Goal: Information Seeking & Learning: Learn about a topic

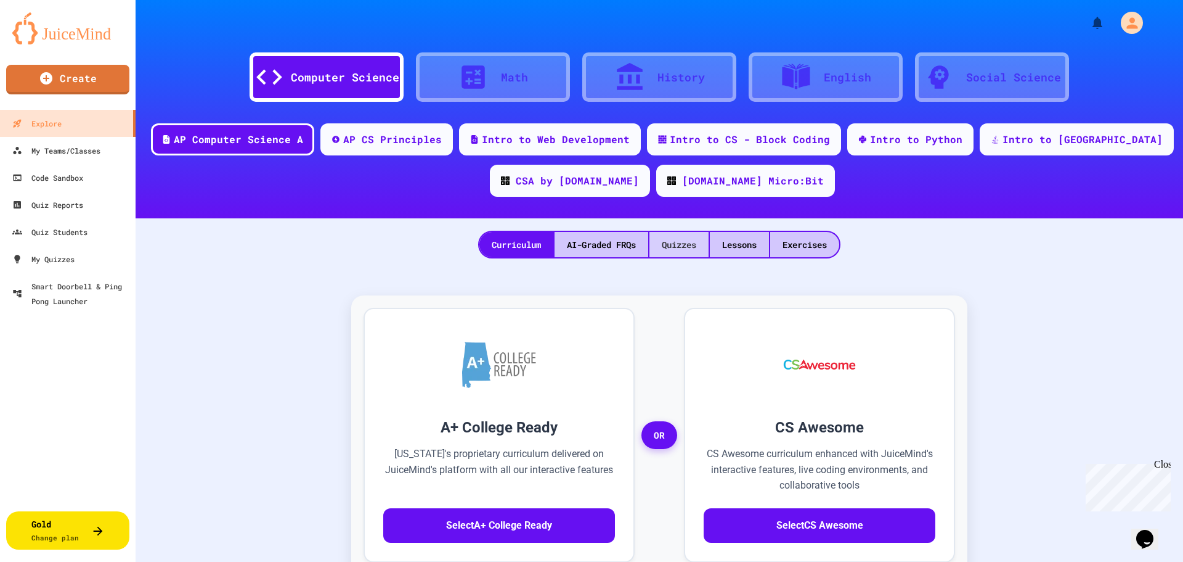
click at [693, 243] on div "Quizzes" at bounding box center [679, 244] width 59 height 25
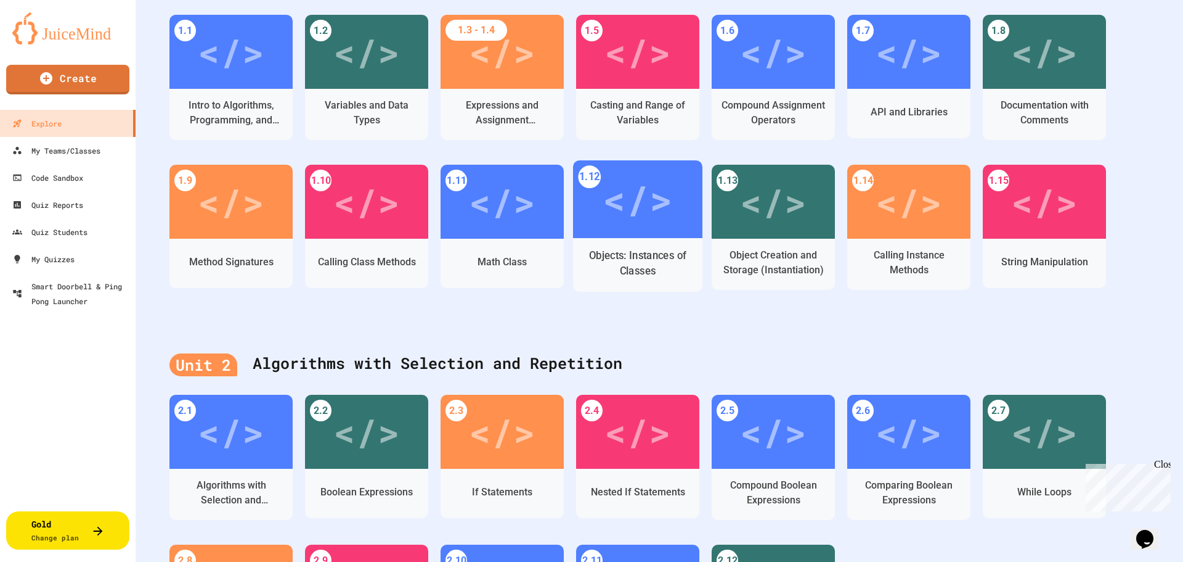
scroll to position [247, 0]
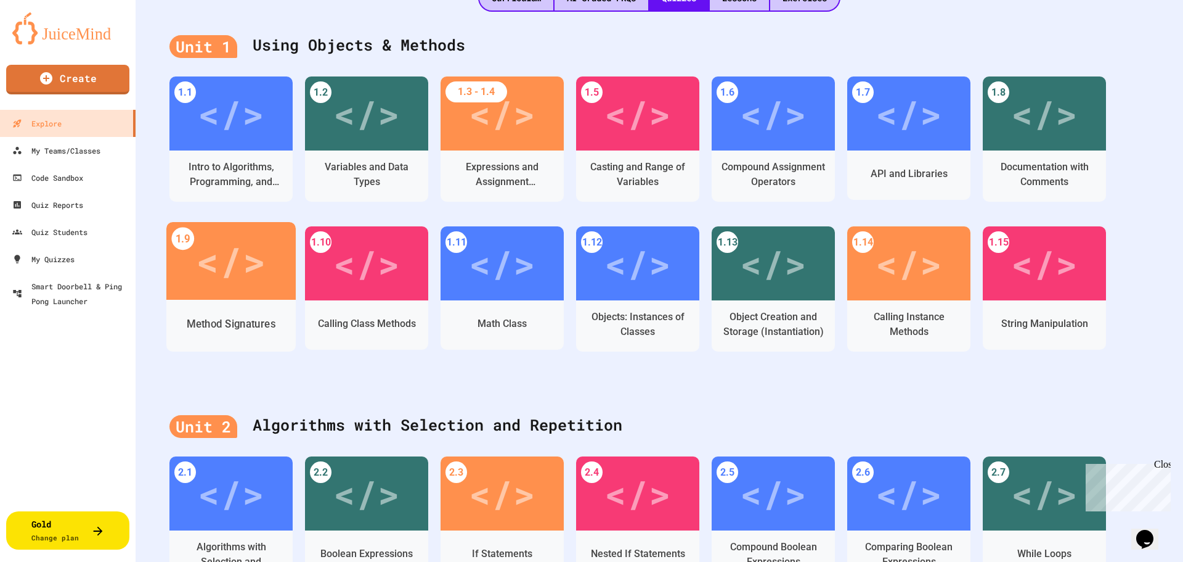
click at [216, 284] on div "</>" at bounding box center [231, 261] width 70 height 59
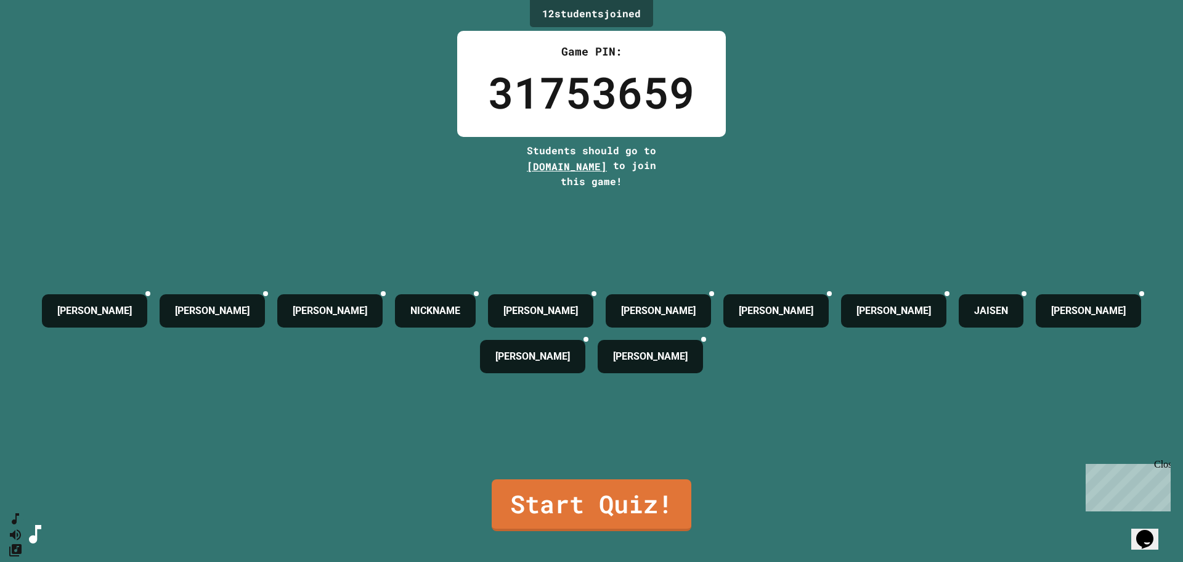
click at [594, 496] on link "Start Quiz!" at bounding box center [592, 505] width 200 height 52
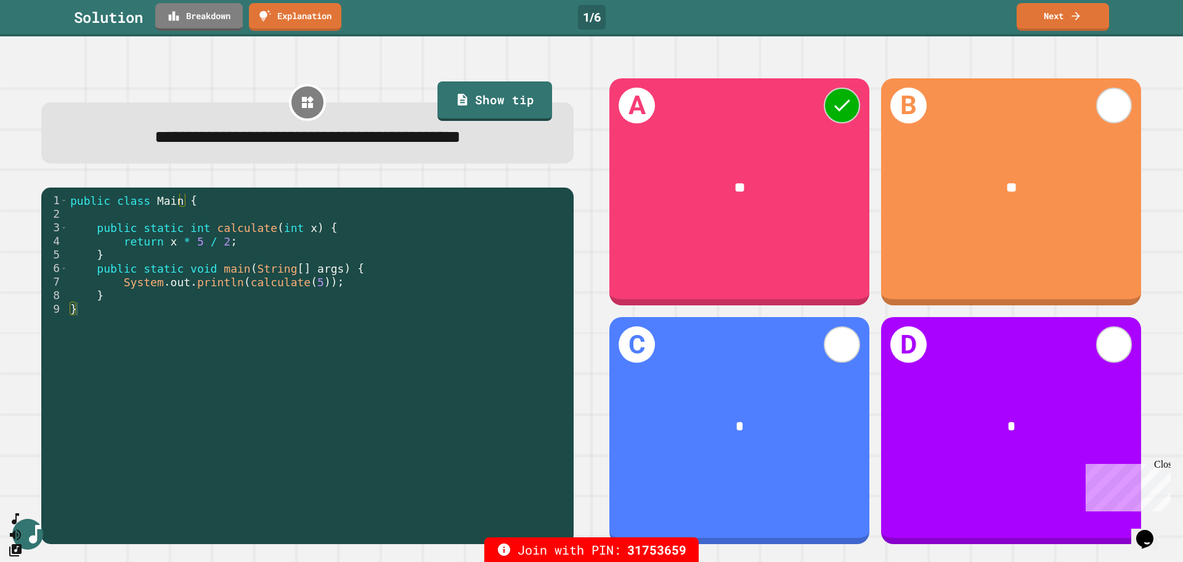
click at [218, 28] on link "Breakdown" at bounding box center [199, 17] width 88 height 28
click at [264, 294] on div "public class Main { public static int calculate ( int x ) { return x * 5 / 2 ; …" at bounding box center [318, 363] width 500 height 339
click at [303, 298] on div "public class Main { public static int calculate ( int x ) { return x * 5 / 2 ; …" at bounding box center [318, 363] width 500 height 339
click at [1082, 15] on icon at bounding box center [1076, 16] width 12 height 12
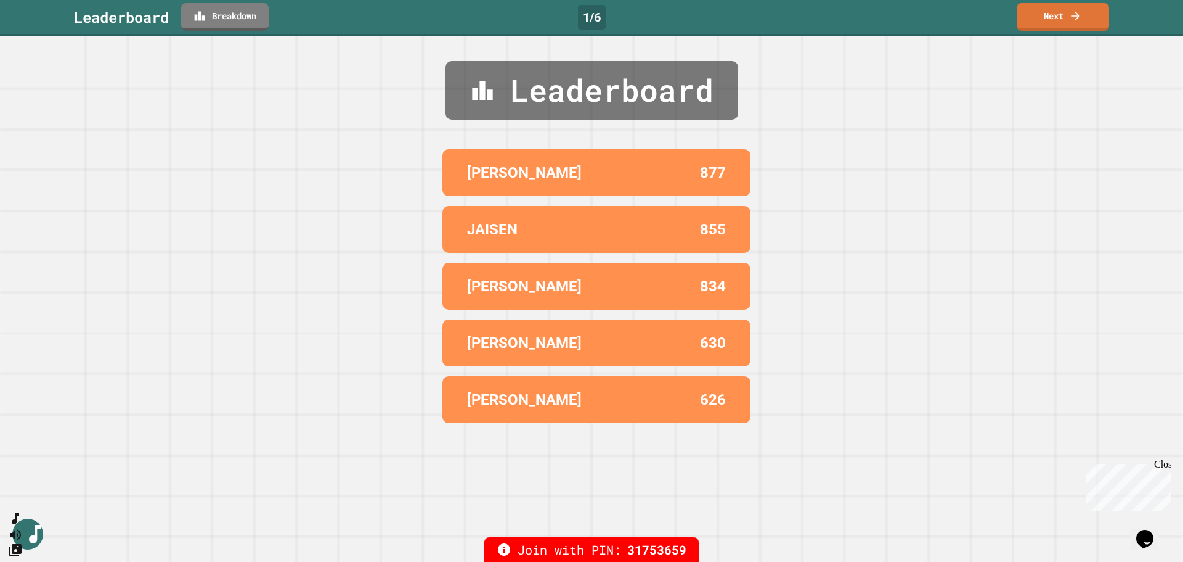
click at [1079, 20] on icon at bounding box center [1076, 16] width 12 height 12
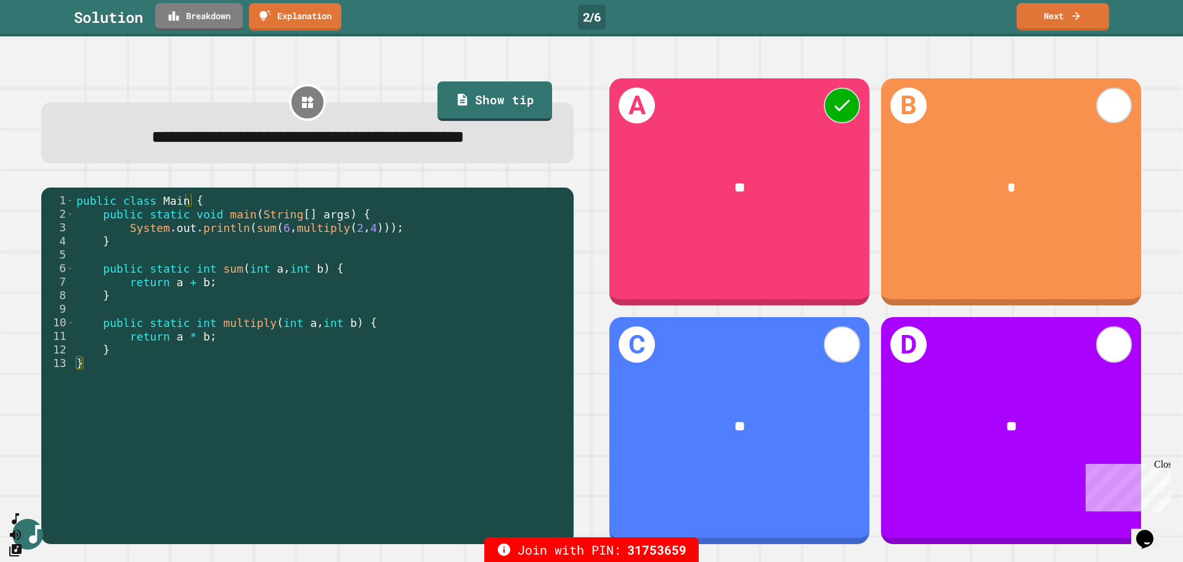
click at [202, 20] on link "Breakdown" at bounding box center [199, 17] width 88 height 28
click at [243, 366] on div "public class Main { public static void main ( String [ ] args ) { System . out …" at bounding box center [321, 350] width 494 height 312
click at [1072, 16] on icon at bounding box center [1076, 16] width 12 height 12
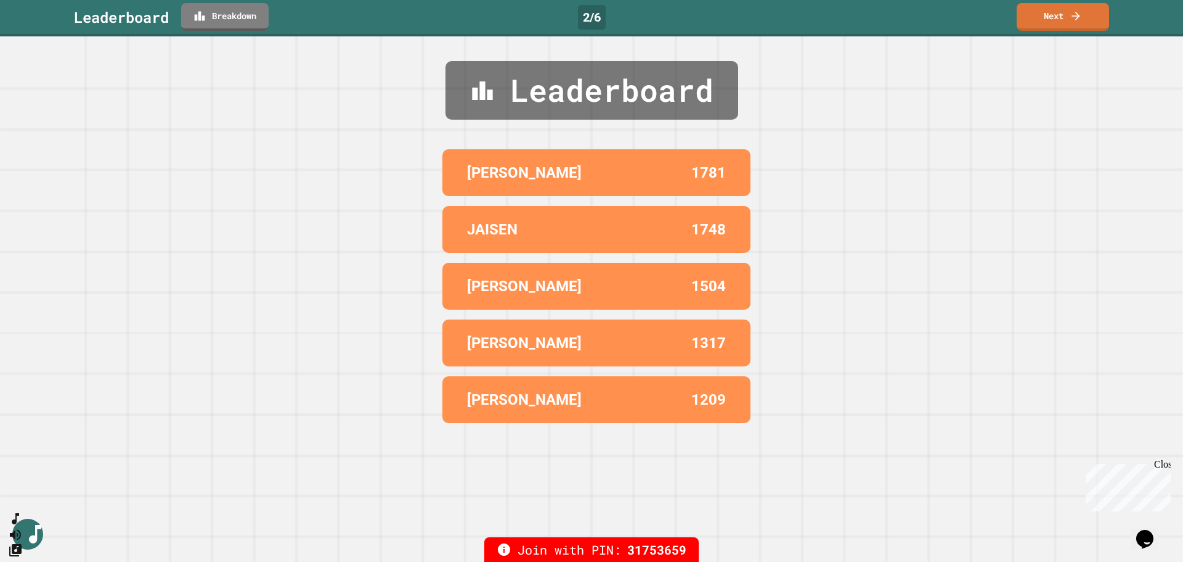
click at [1068, 23] on link "Next" at bounding box center [1063, 17] width 92 height 28
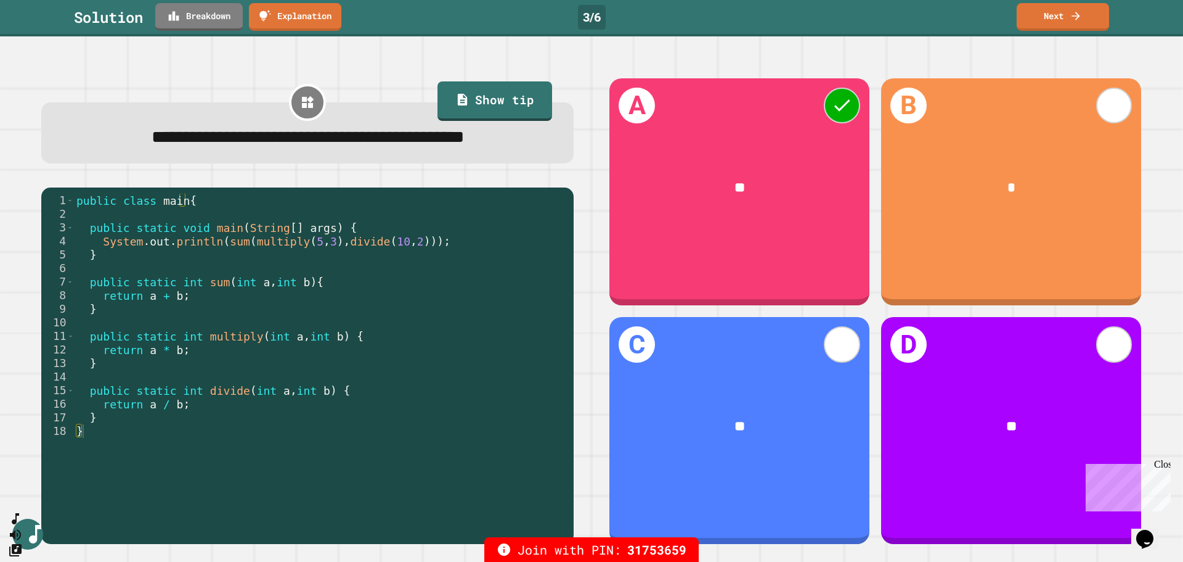
click at [213, 17] on link "Breakdown" at bounding box center [199, 17] width 88 height 28
click at [1078, 19] on icon at bounding box center [1076, 16] width 12 height 12
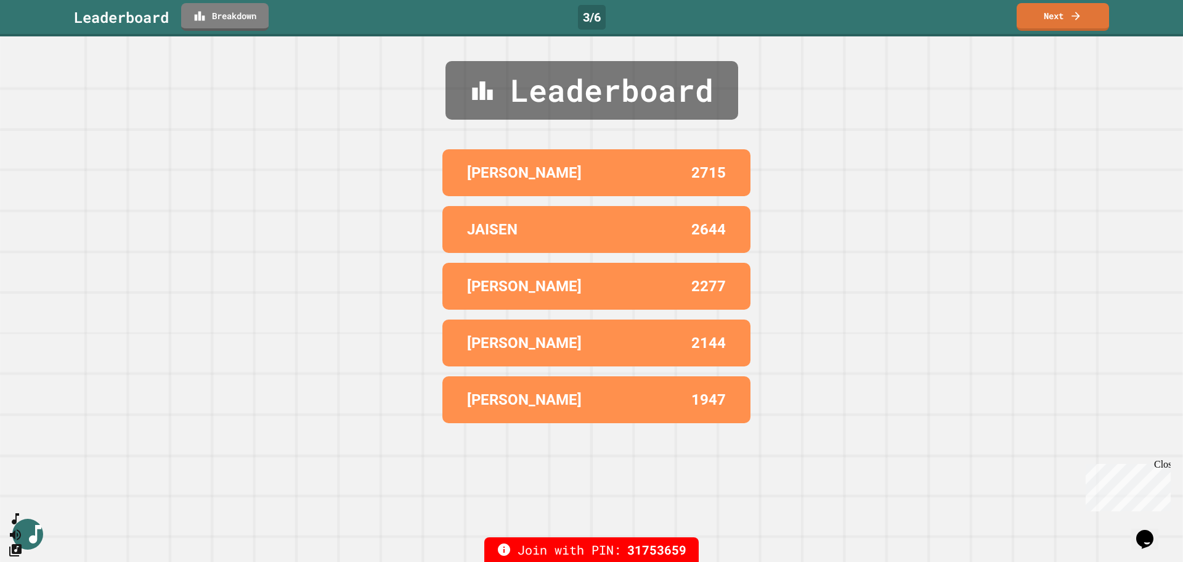
click at [1084, 23] on link "Next" at bounding box center [1063, 17] width 92 height 28
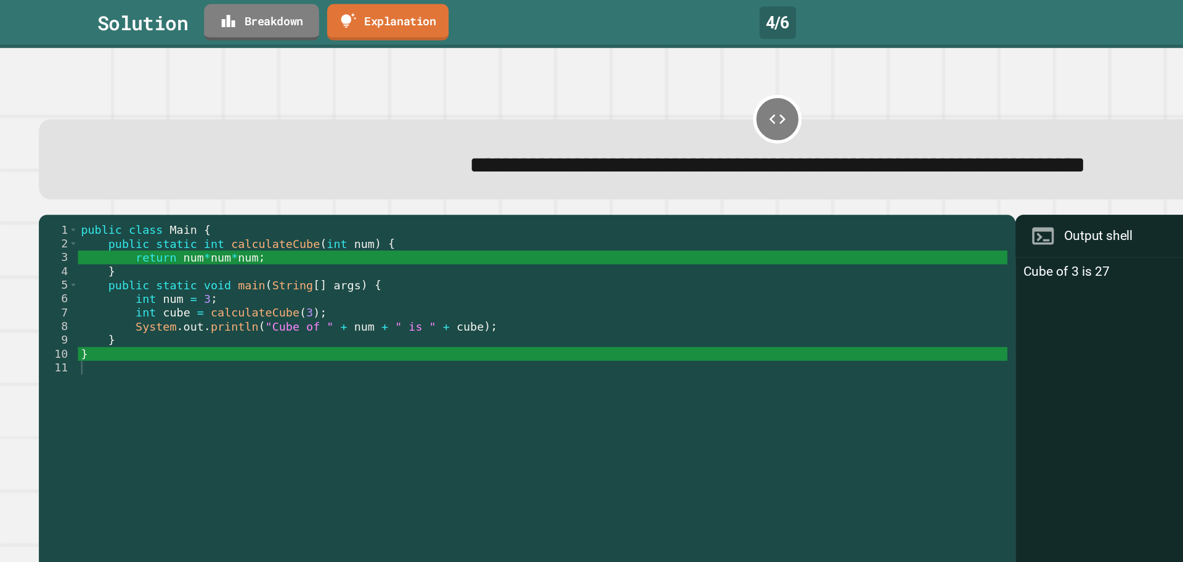
click at [216, 22] on link "Breakdown" at bounding box center [199, 17] width 88 height 28
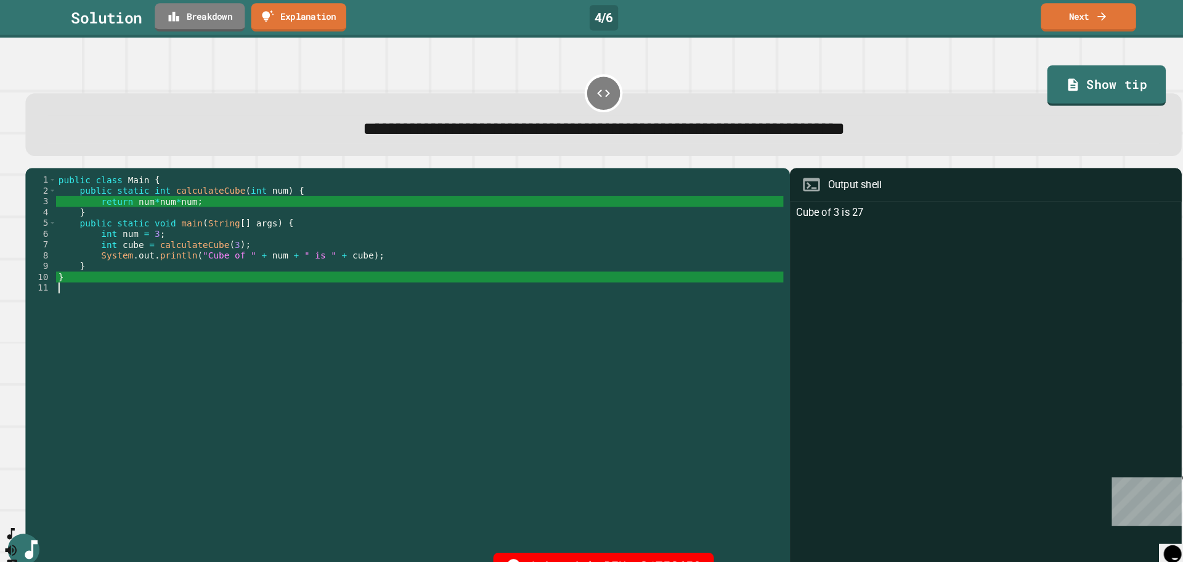
click at [1067, 28] on link "Next" at bounding box center [1063, 17] width 92 height 28
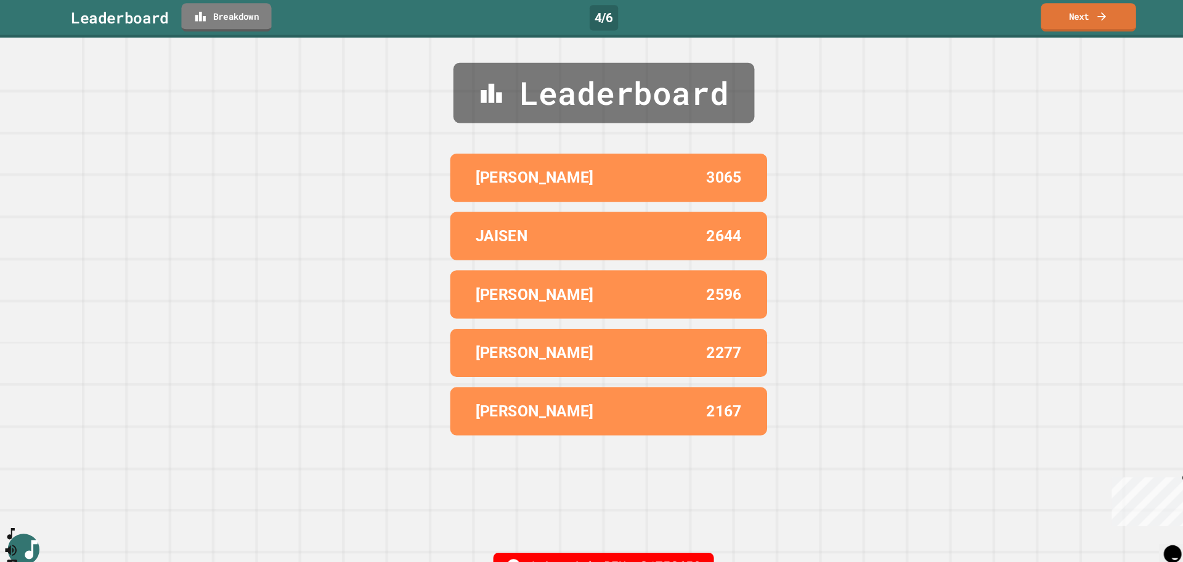
click at [1072, 22] on link "Next" at bounding box center [1063, 17] width 92 height 28
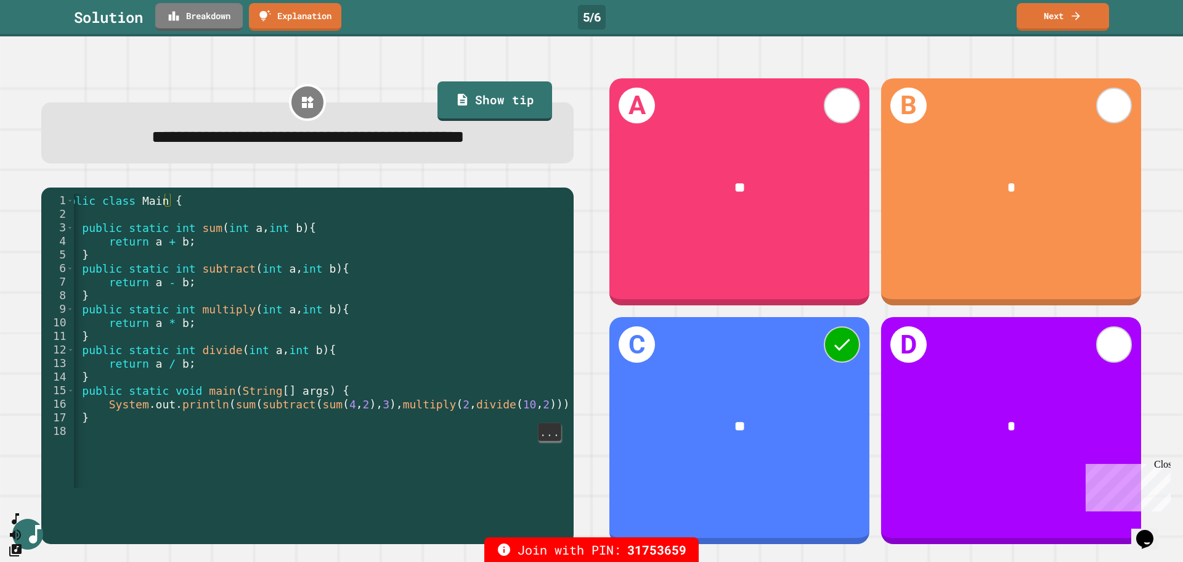
scroll to position [0, 21]
click at [254, 429] on div "public class Main { public static int sum ( int a , int b ) { return a + b ; } …" at bounding box center [311, 350] width 517 height 312
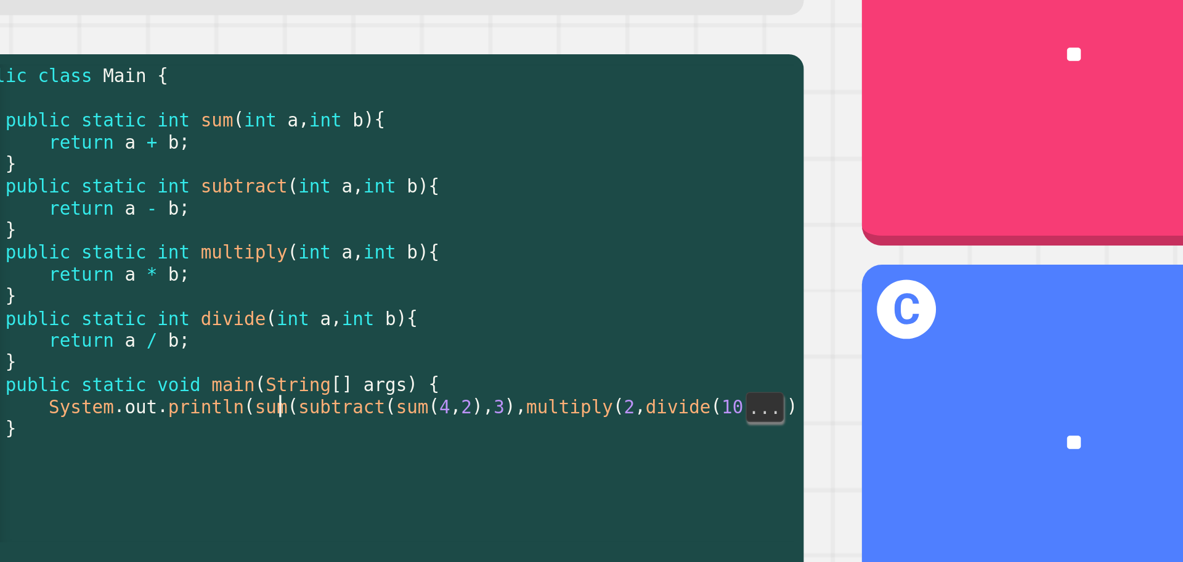
scroll to position [0, 0]
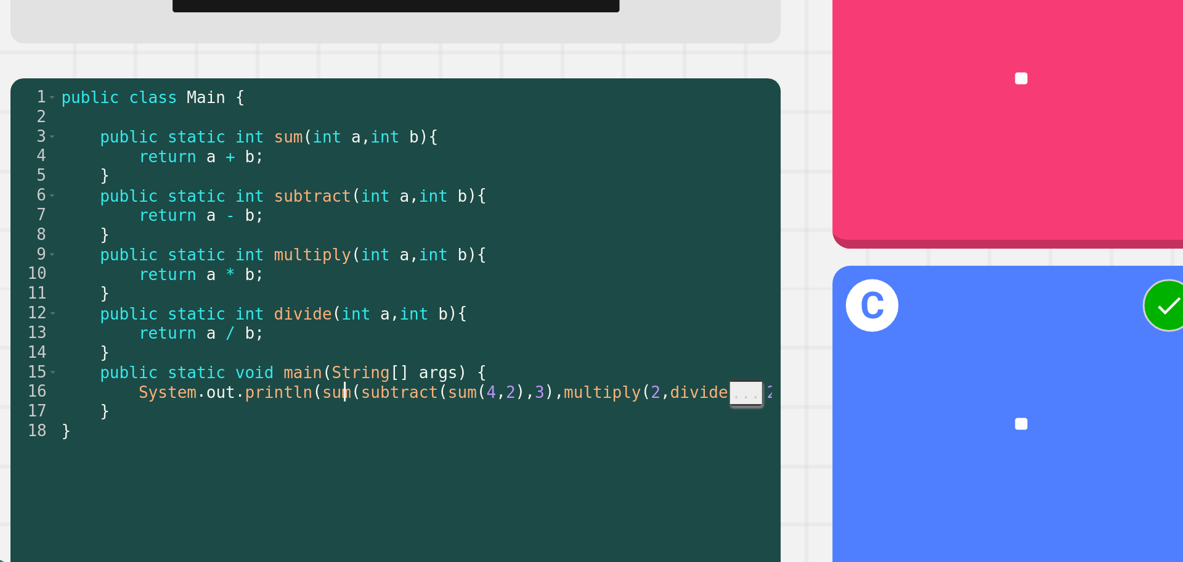
click at [539, 412] on span "..." at bounding box center [550, 404] width 23 height 15
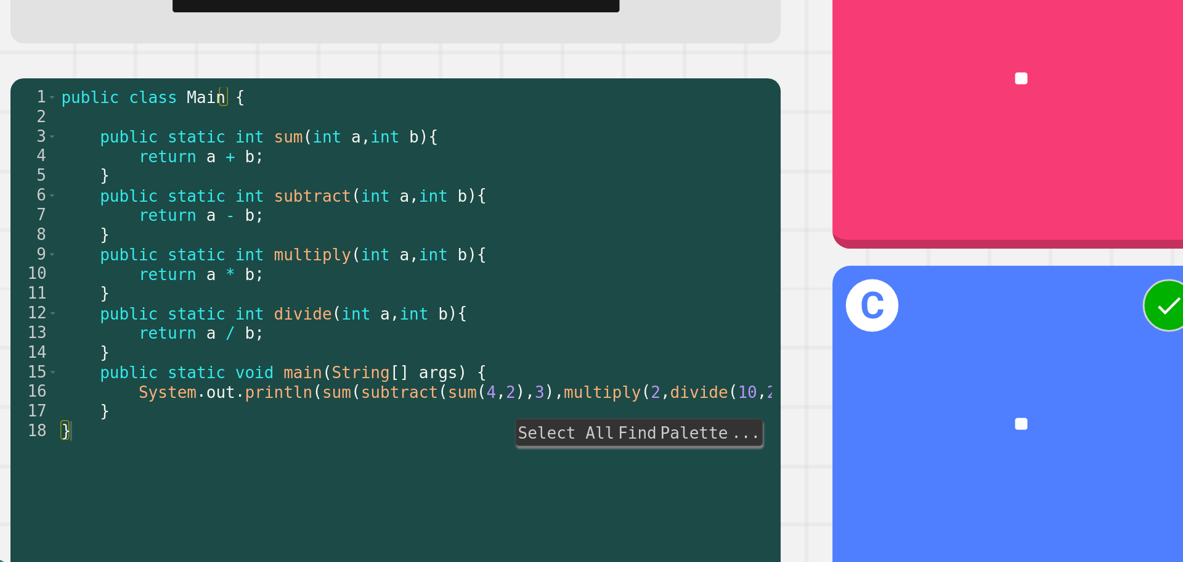
click at [514, 494] on div "public class Main { public static int sum ( int a , int b ) { return a + b ; } …" at bounding box center [332, 350] width 517 height 312
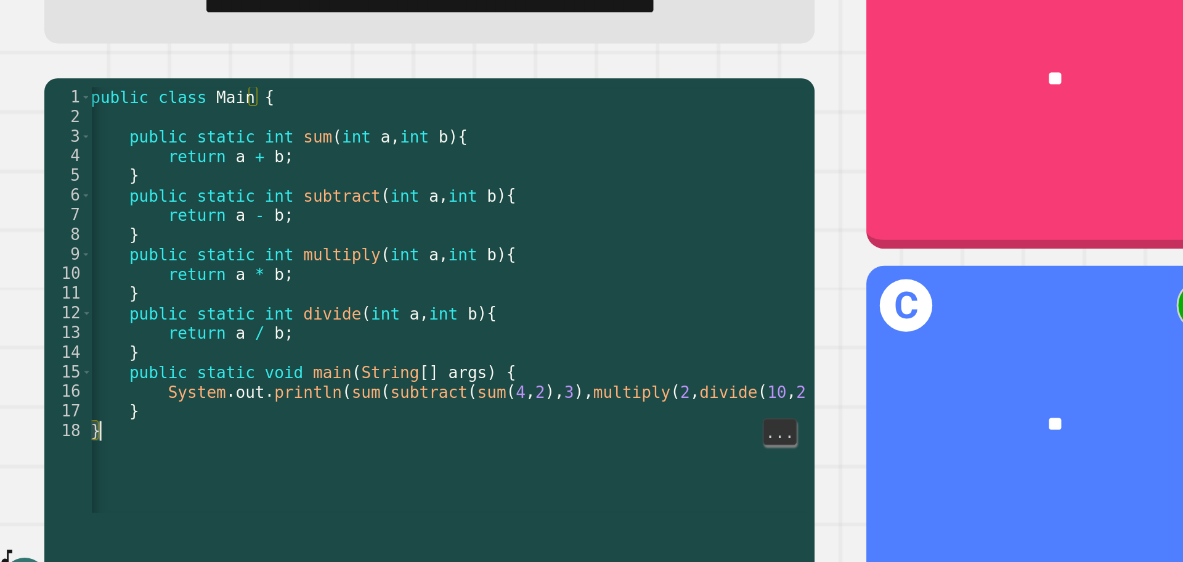
scroll to position [0, 3]
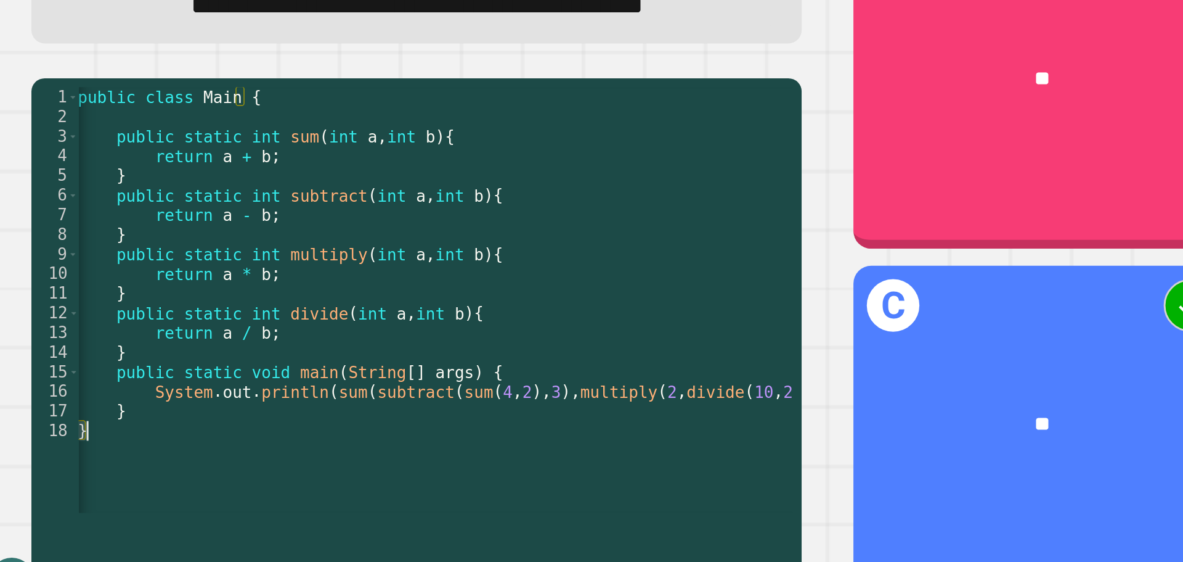
click at [204, 427] on div "public class Main { public static int sum ( int a , int b ) { return a + b ; } …" at bounding box center [329, 350] width 517 height 312
click at [84, 446] on div "public class Main { public static int sum ( int a , int b ) { return a + b ; } …" at bounding box center [329, 350] width 517 height 312
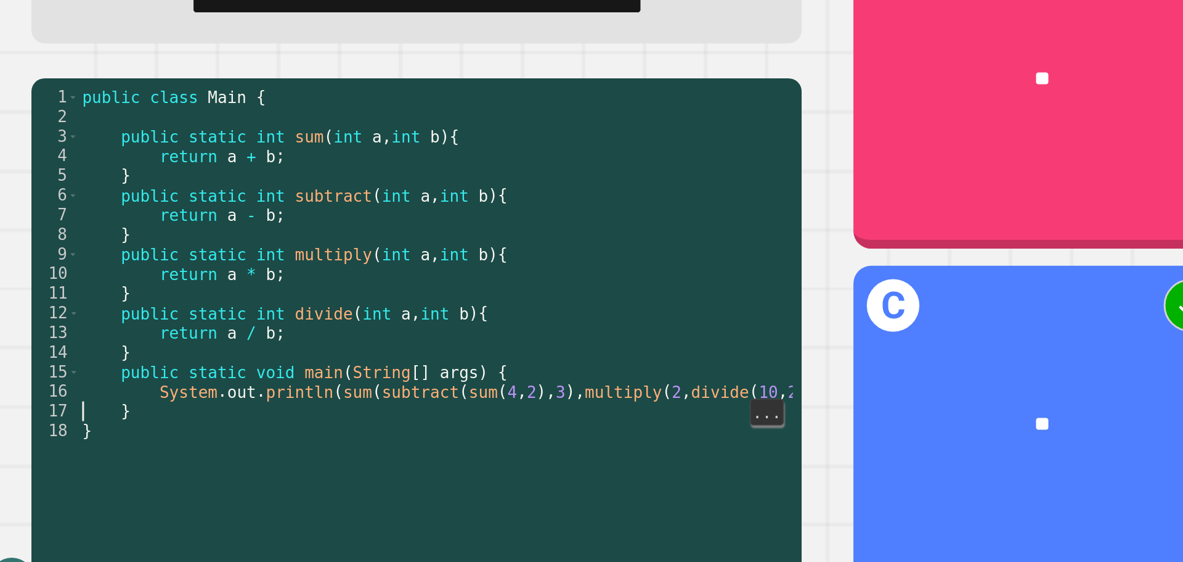
scroll to position [0, 0]
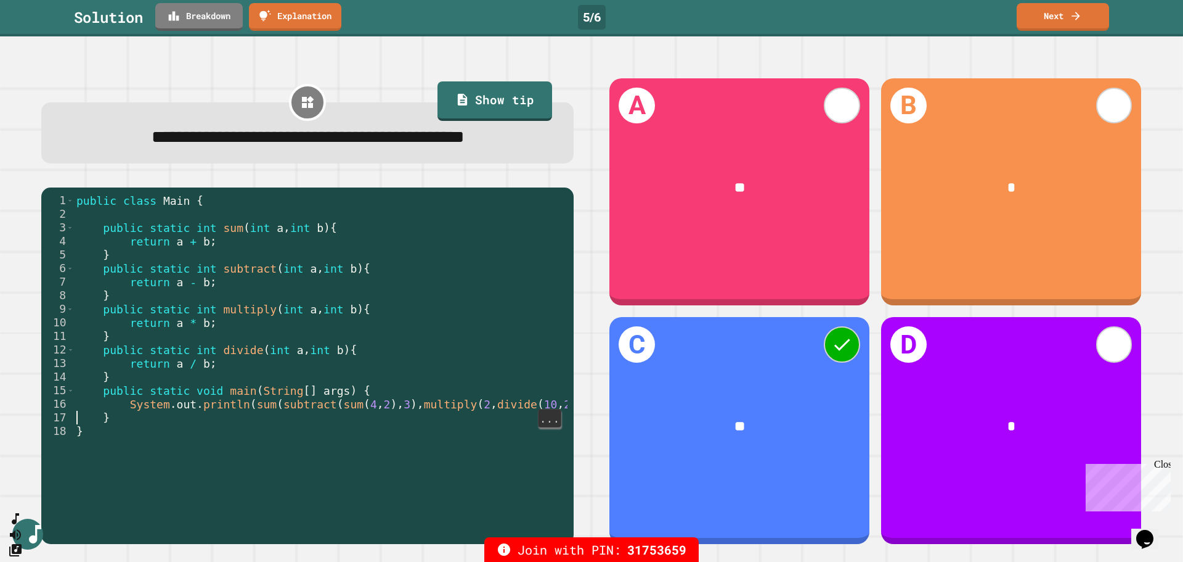
click at [223, 21] on link "Breakdown" at bounding box center [199, 17] width 88 height 28
click at [1055, 17] on link "Next" at bounding box center [1063, 17] width 92 height 28
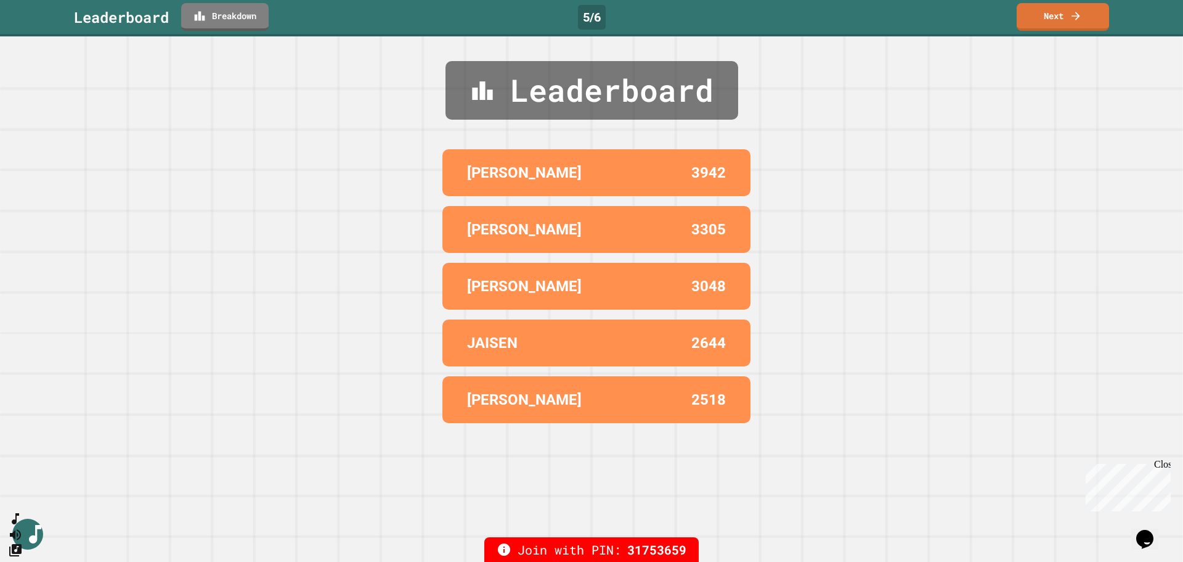
click at [1064, 23] on link "Next" at bounding box center [1063, 17] width 92 height 28
